Goal: Entertainment & Leisure: Consume media (video, audio)

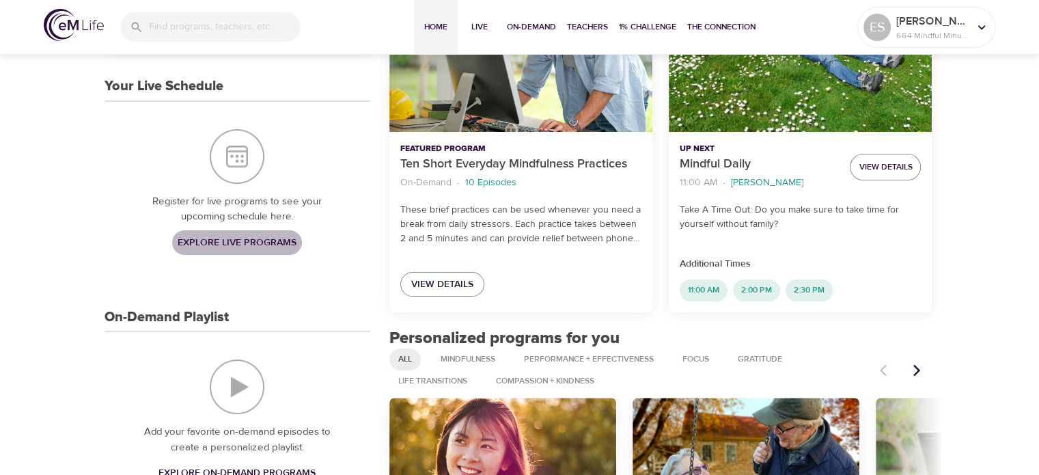
click at [244, 248] on span "Explore Live Programs" at bounding box center [237, 242] width 119 height 17
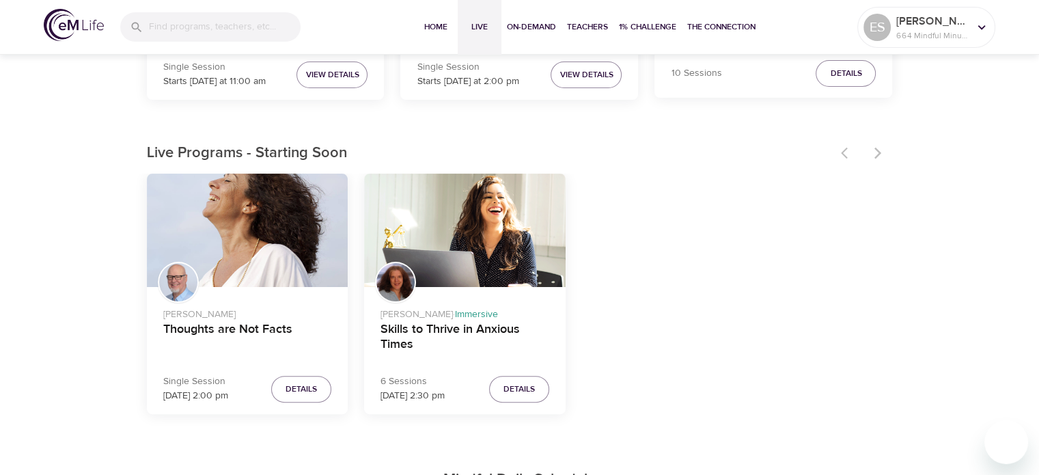
scroll to position [615, 0]
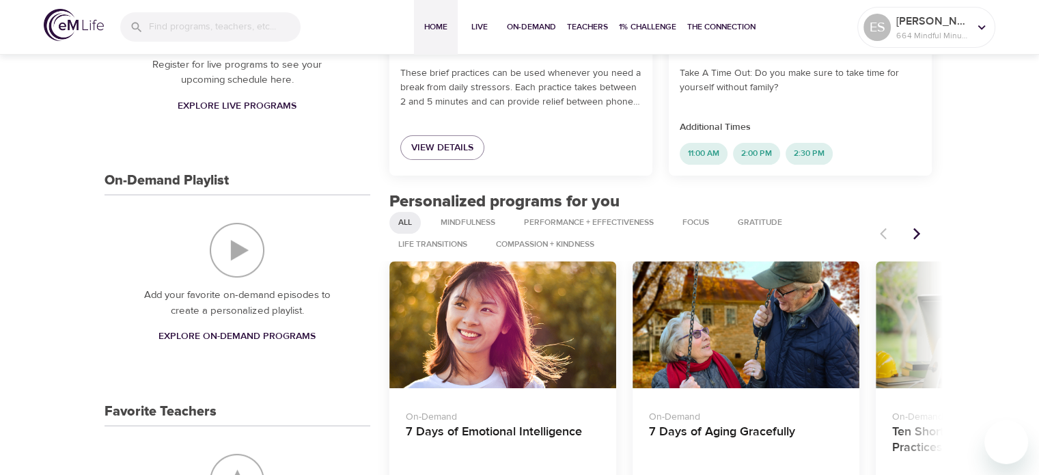
click at [217, 342] on span "Explore On-Demand Programs" at bounding box center [236, 336] width 157 height 17
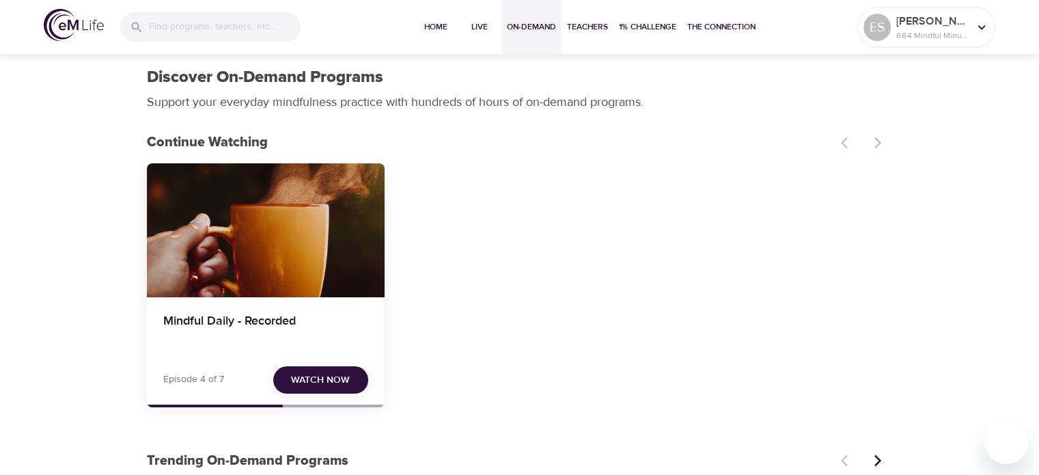
click at [339, 380] on span "Watch Now" at bounding box center [320, 379] width 59 height 17
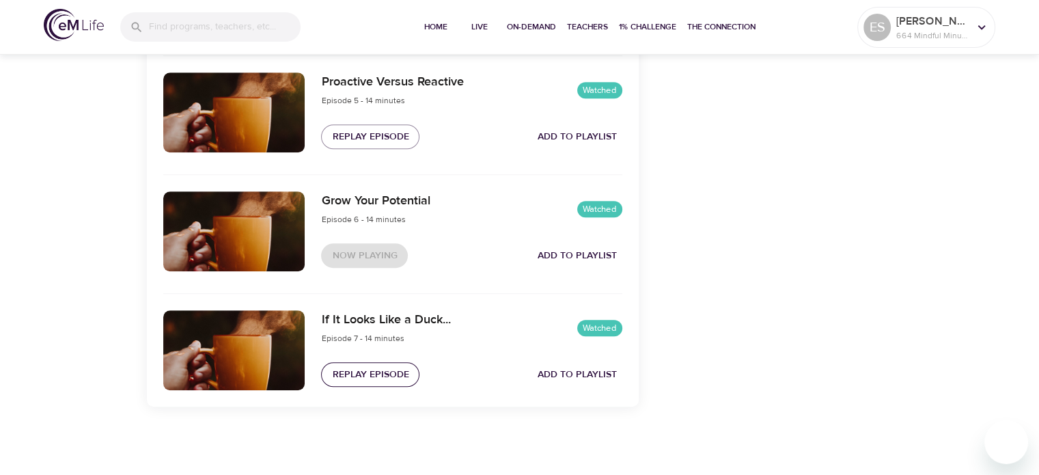
click at [339, 379] on span "Replay Episode" at bounding box center [370, 374] width 76 height 17
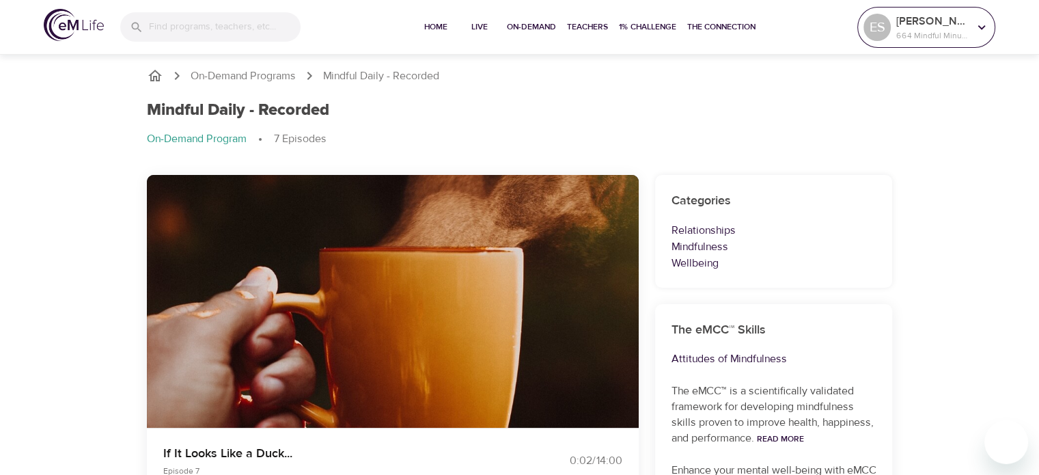
click at [976, 33] on icon at bounding box center [981, 27] width 15 height 15
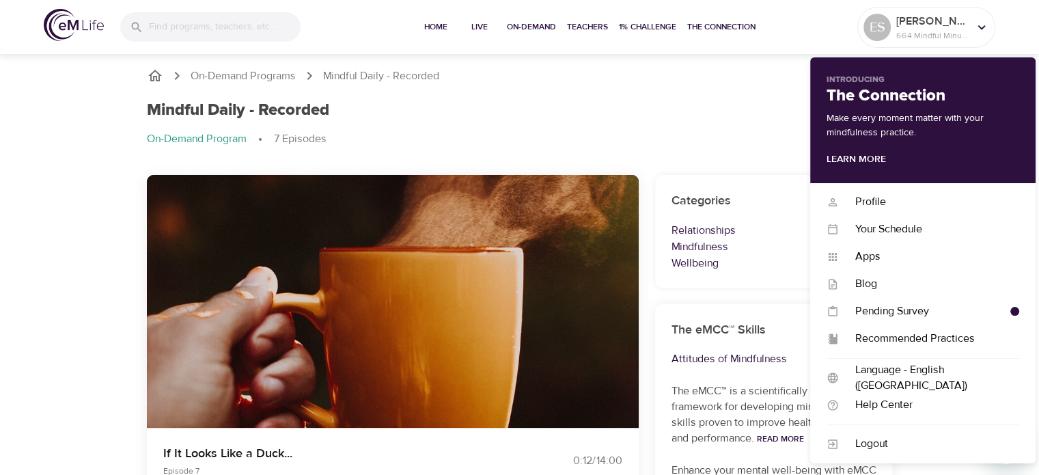
click at [763, 124] on div "Mindful Daily - Recorded On-Demand Program 7 Episodes" at bounding box center [520, 129] width 762 height 74
